Goal: Task Accomplishment & Management: Manage account settings

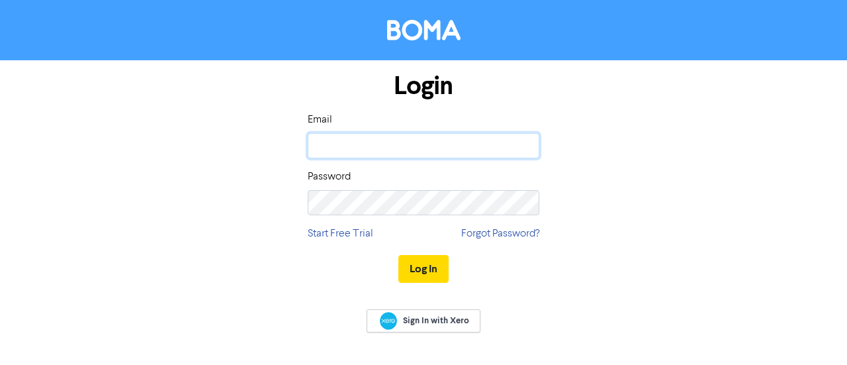
click at [360, 150] on input "email" at bounding box center [424, 145] width 232 height 25
click at [421, 152] on input "accounts@titusaccounts.co.uk" at bounding box center [424, 145] width 232 height 25
type input "monica@titusaccounts.co.uk"
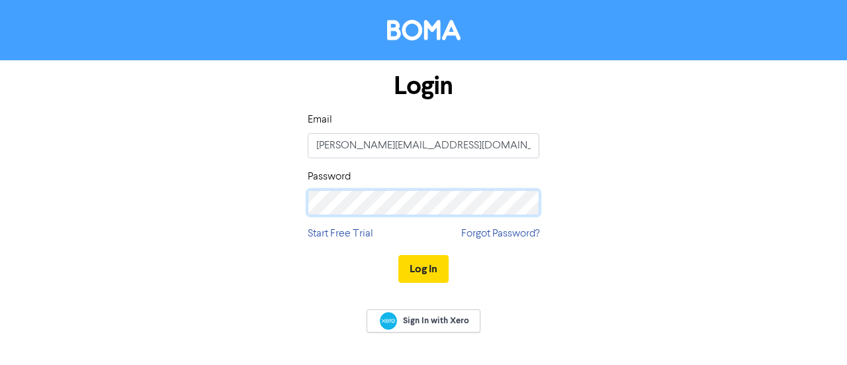
click at [398, 255] on button "Log In" at bounding box center [423, 269] width 50 height 28
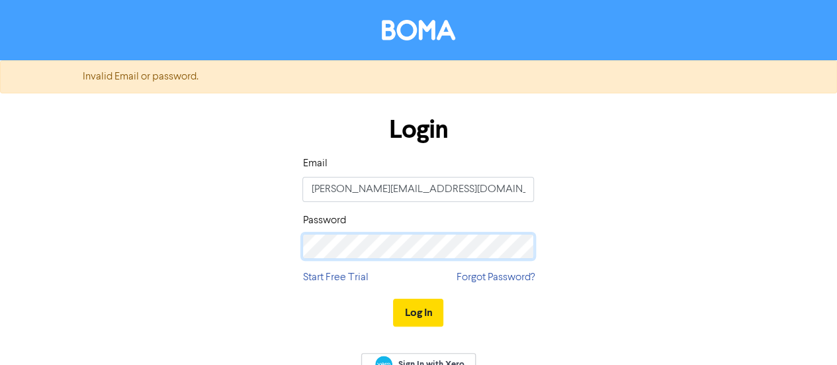
scroll to position [24, 0]
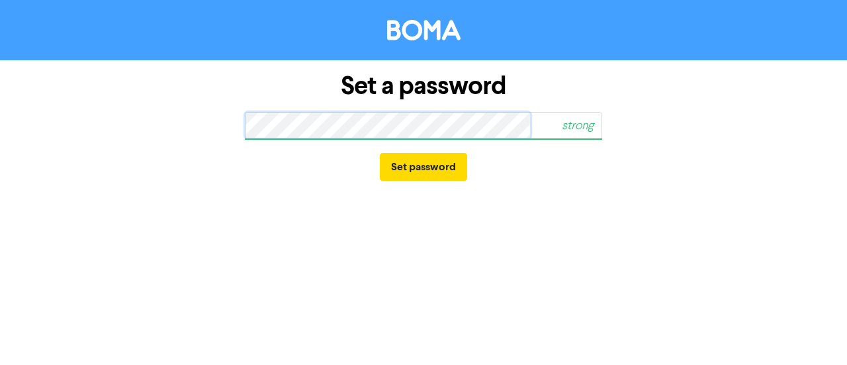
click at [380, 153] on button "Set password" at bounding box center [423, 167] width 87 height 28
